Goal: Entertainment & Leisure: Consume media (video, audio)

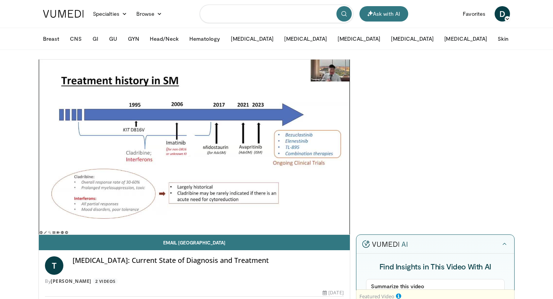
click at [262, 13] on input "Search topics, interventions" at bounding box center [277, 14] width 154 height 18
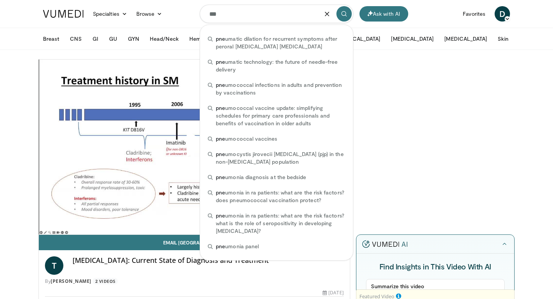
type input "****"
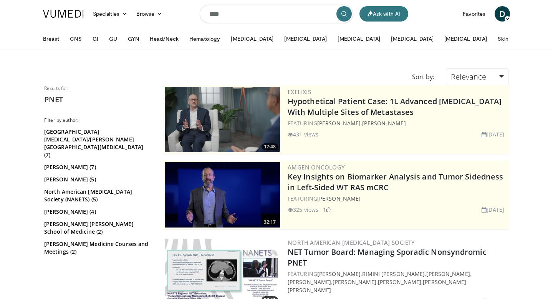
click at [214, 13] on input "****" at bounding box center [277, 14] width 154 height 18
type input "**********"
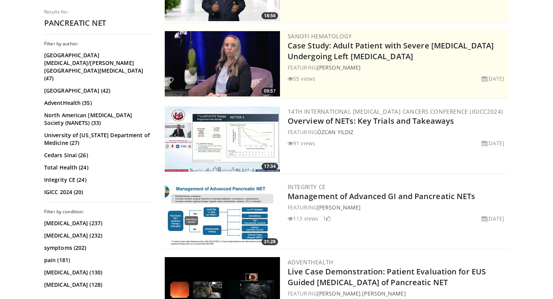
scroll to position [134, 0]
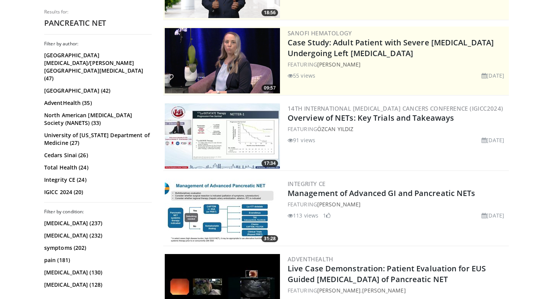
click at [252, 205] on img at bounding box center [222, 211] width 115 height 65
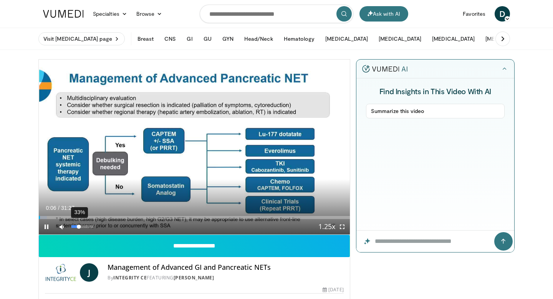
click at [79, 227] on div "33%" at bounding box center [82, 226] width 22 height 3
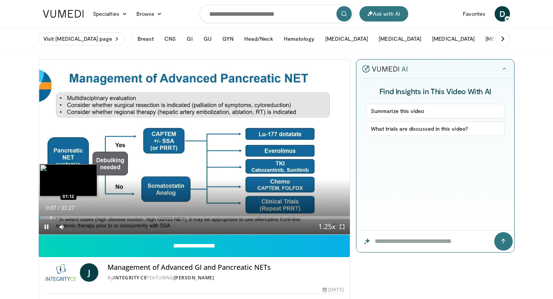
click at [51, 216] on div "Progress Bar" at bounding box center [51, 217] width 1 height 3
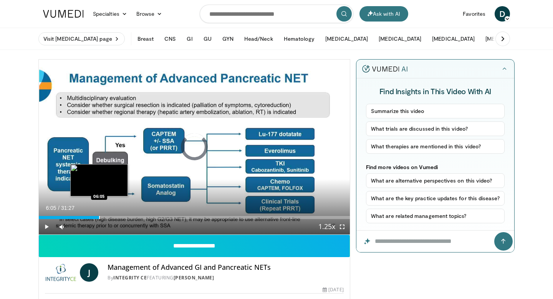
click at [99, 214] on div "Loaded : 7.36% 06:05 06:05" at bounding box center [194, 215] width 311 height 7
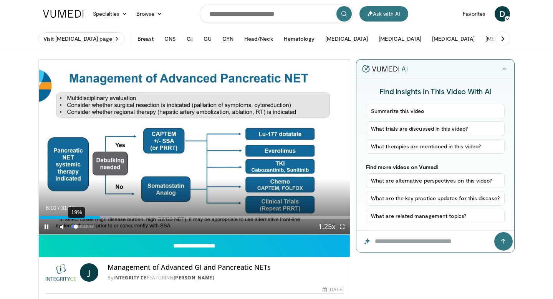
click at [76, 226] on div "19%" at bounding box center [82, 226] width 22 height 3
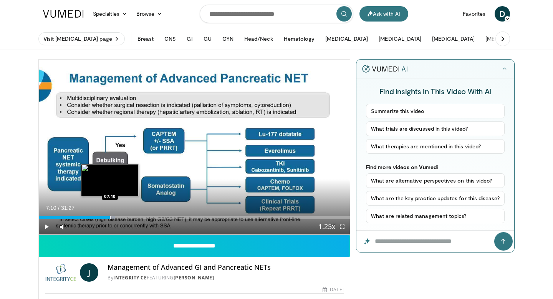
click at [110, 217] on div "Progress Bar" at bounding box center [110, 217] width 1 height 3
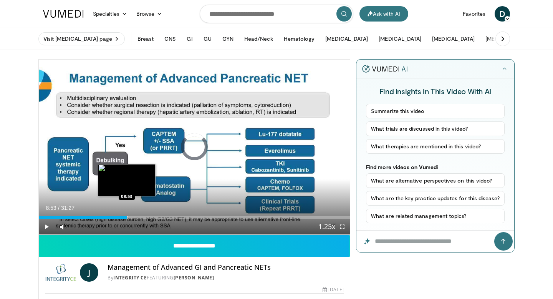
click at [126, 214] on div "Loaded : 0.00% 08:53 08:53" at bounding box center [194, 215] width 311 height 7
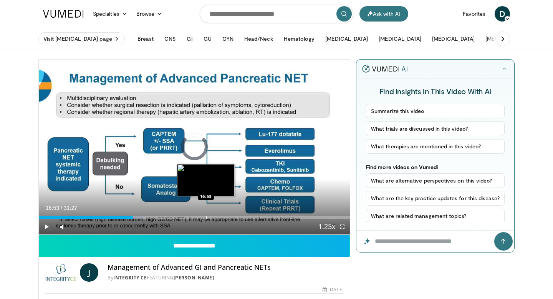
click at [206, 217] on div "Progress Bar" at bounding box center [206, 217] width 1 height 3
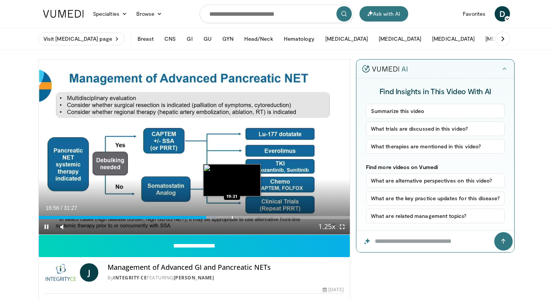
click at [232, 215] on div "Loaded : 57.29% 16:56 19:31" at bounding box center [194, 215] width 311 height 7
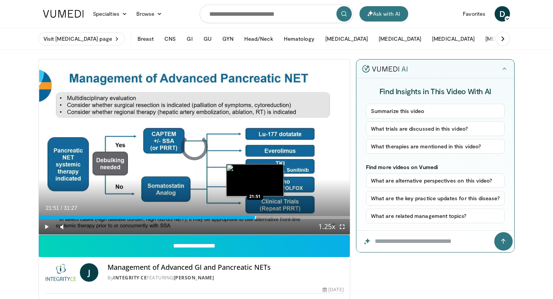
click at [255, 217] on div "Progress Bar" at bounding box center [255, 217] width 1 height 3
click at [270, 217] on div "Progress Bar" at bounding box center [270, 217] width 1 height 3
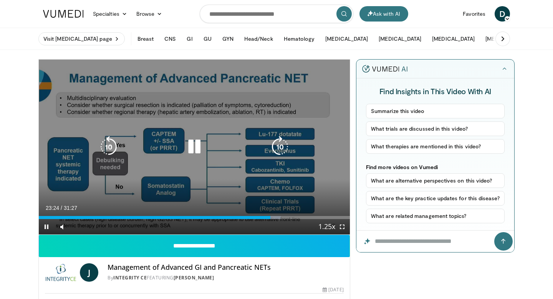
click at [195, 148] on icon "Video Player" at bounding box center [195, 147] width 22 height 22
